Goal: Navigation & Orientation: Find specific page/section

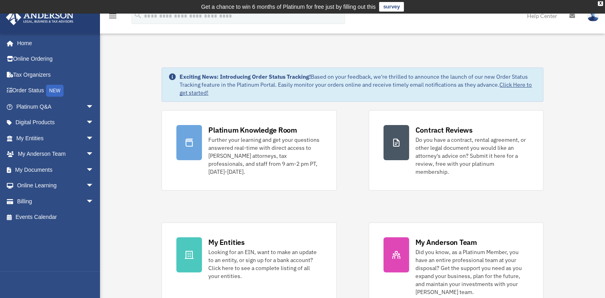
click at [29, 48] on link "Home" at bounding box center [54, 43] width 96 height 16
click at [24, 46] on link "Home" at bounding box center [54, 43] width 96 height 16
click at [237, 160] on div "Further your learning and get your questions answered real-time with direct acc…" at bounding box center [264, 156] width 113 height 40
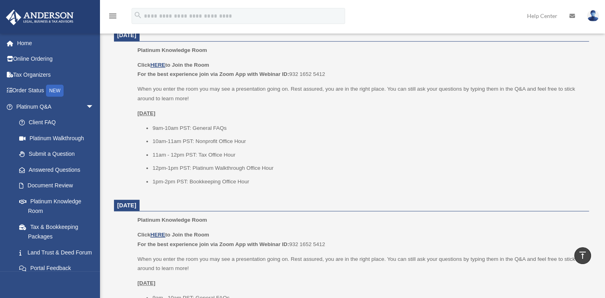
scroll to position [355, 0]
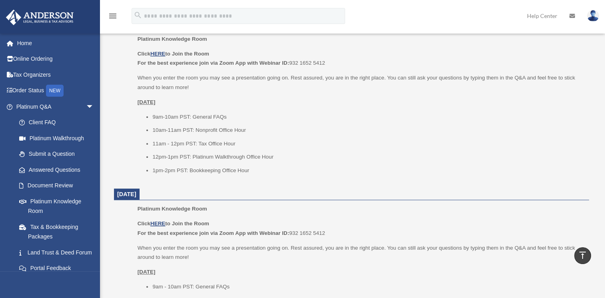
click at [42, 158] on link "Submit a Question" at bounding box center [58, 154] width 95 height 16
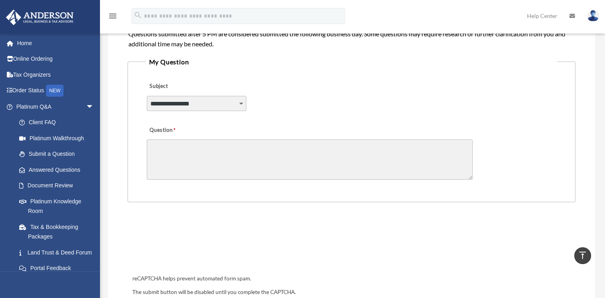
click at [86, 104] on span "arrow_drop_down" at bounding box center [94, 107] width 16 height 16
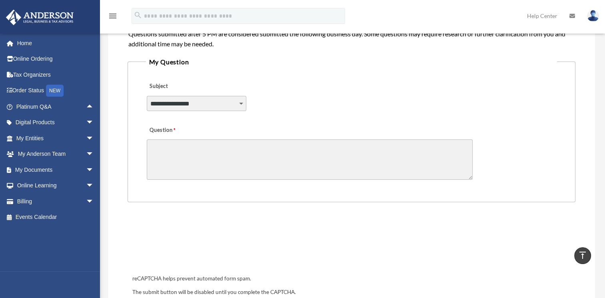
click at [22, 47] on link "Home" at bounding box center [56, 43] width 100 height 16
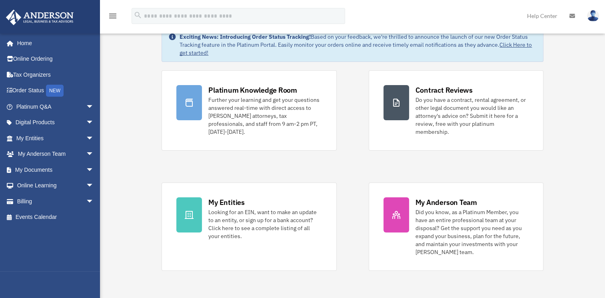
scroll to position [38, 0]
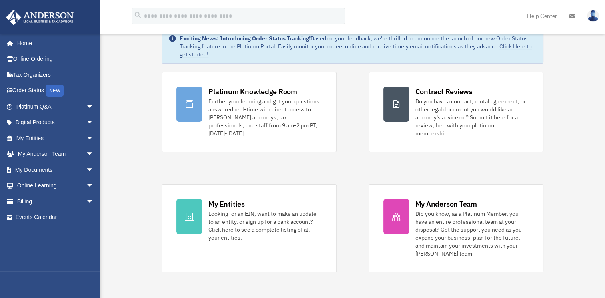
click at [416, 118] on div "Do you have a contract, rental agreement, or other legal document you would lik…" at bounding box center [472, 118] width 113 height 40
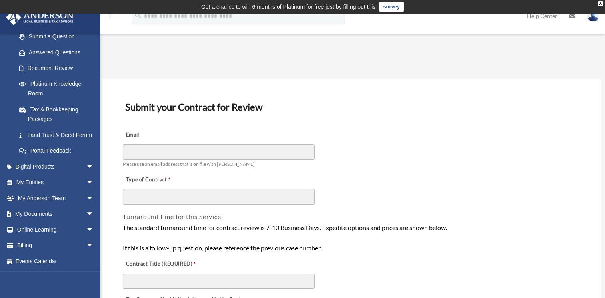
scroll to position [127, 0]
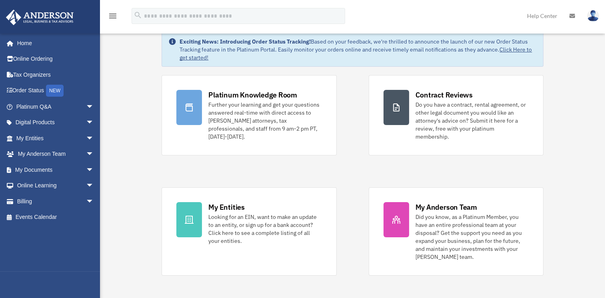
scroll to position [38, 0]
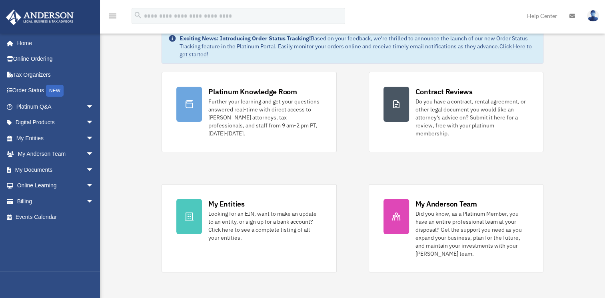
click at [40, 148] on link "My Anderson Team arrow_drop_down" at bounding box center [56, 154] width 100 height 16
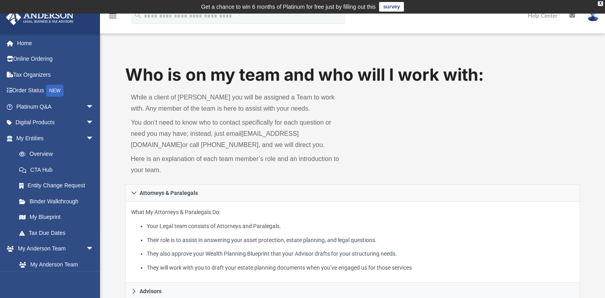
click at [48, 217] on link "My Blueprint" at bounding box center [56, 218] width 91 height 16
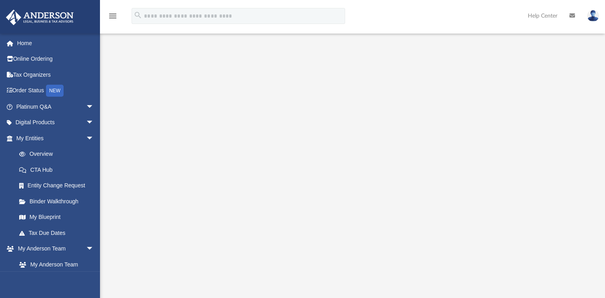
scroll to position [40, 0]
click at [45, 230] on link "Tax Due Dates" at bounding box center [58, 233] width 95 height 16
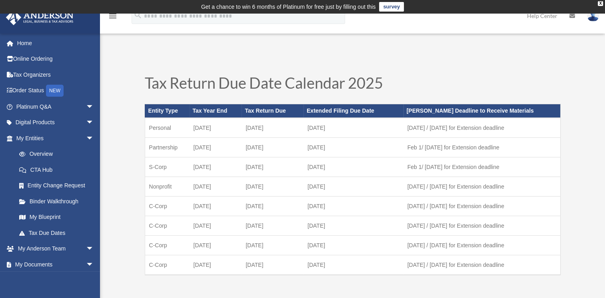
click at [45, 258] on link "My Documents arrow_drop_down" at bounding box center [56, 265] width 100 height 16
click at [33, 248] on link "My Anderson Team arrow_drop_down" at bounding box center [56, 249] width 100 height 16
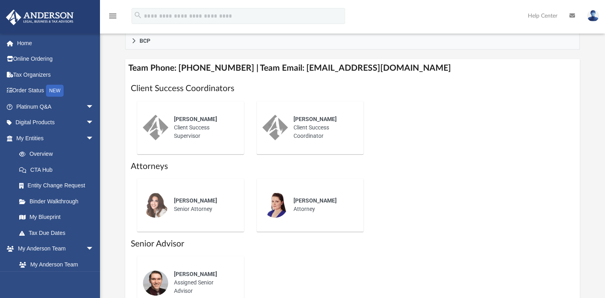
scroll to position [307, 0]
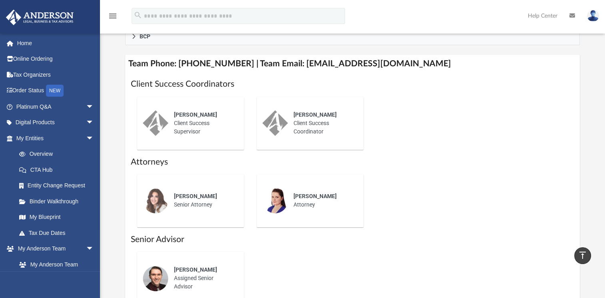
click at [87, 247] on span "arrow_drop_down" at bounding box center [94, 249] width 16 height 16
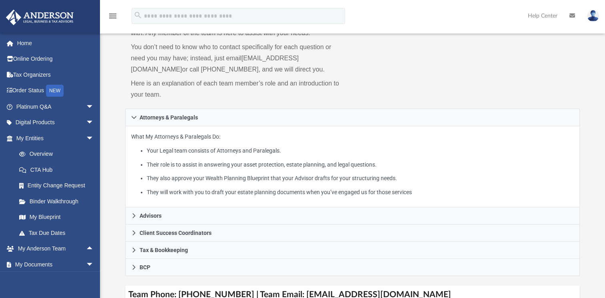
scroll to position [79, 0]
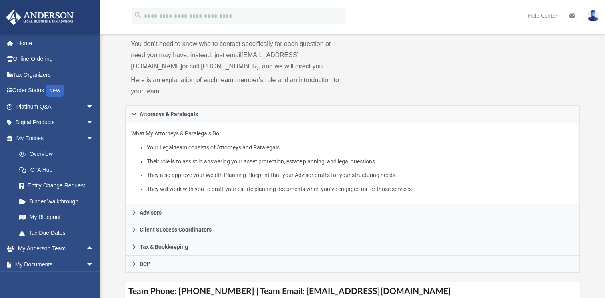
click at [32, 44] on link "Home" at bounding box center [56, 43] width 100 height 16
